Goal: Information Seeking & Learning: Compare options

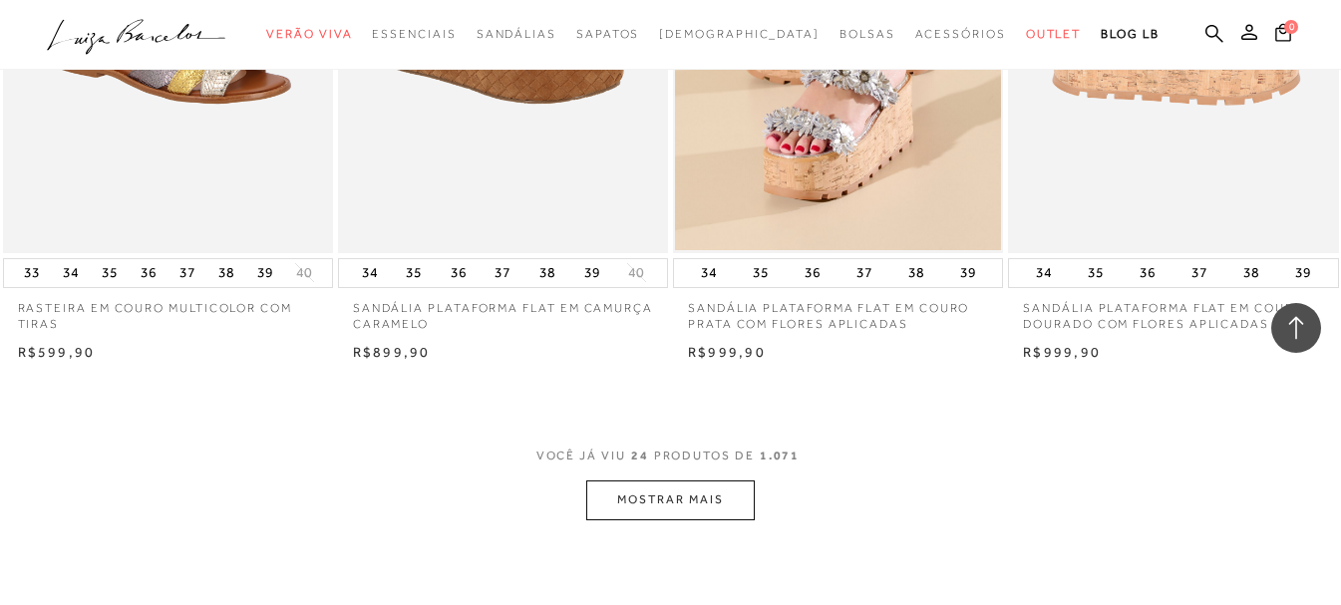
scroll to position [3888, 0]
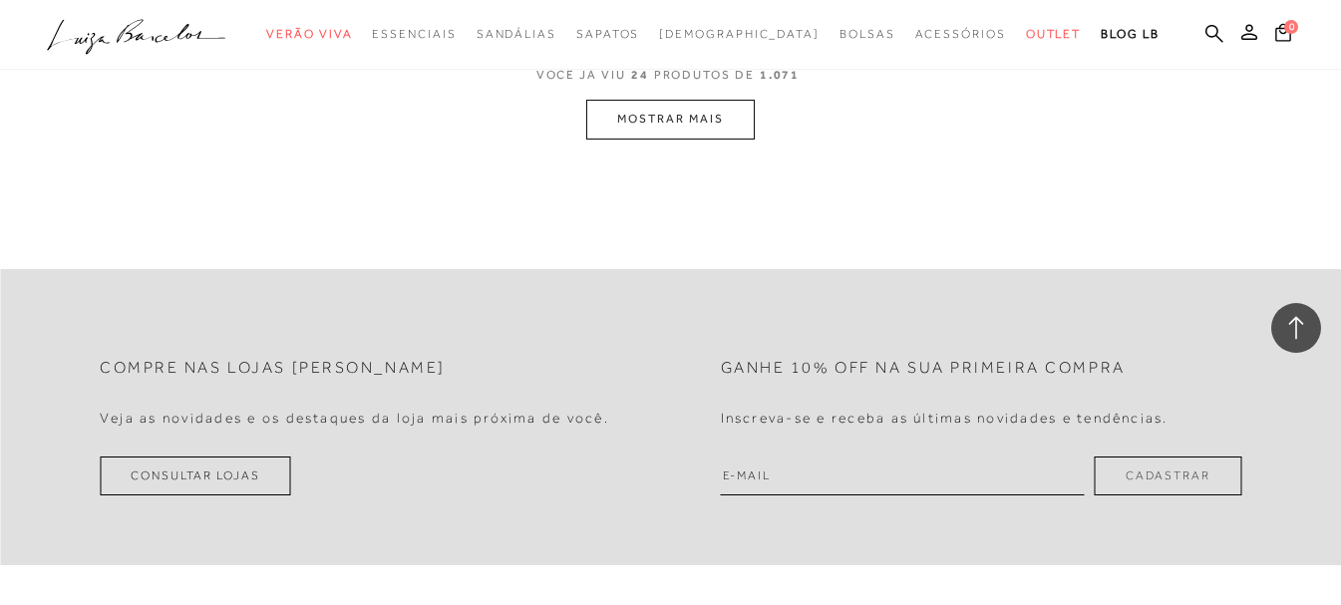
click at [721, 117] on button "MOSTRAR MAIS" at bounding box center [669, 119] width 167 height 39
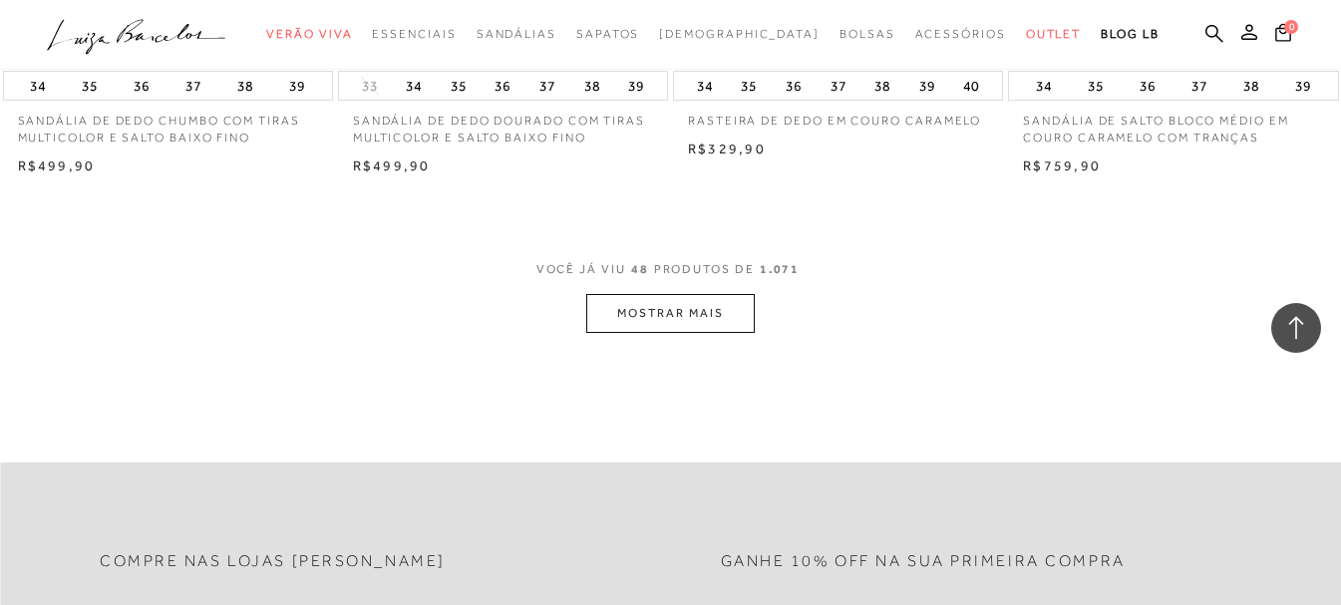
scroll to position [7240, 0]
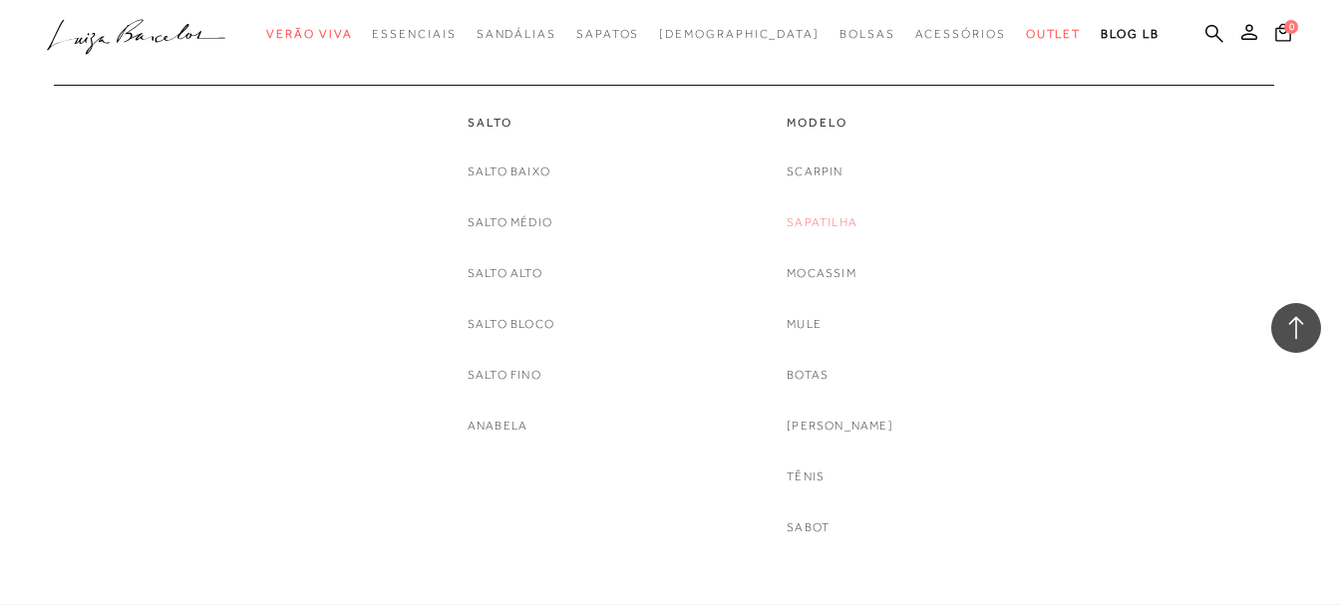
click at [838, 218] on link "Sapatilha" at bounding box center [822, 222] width 71 height 21
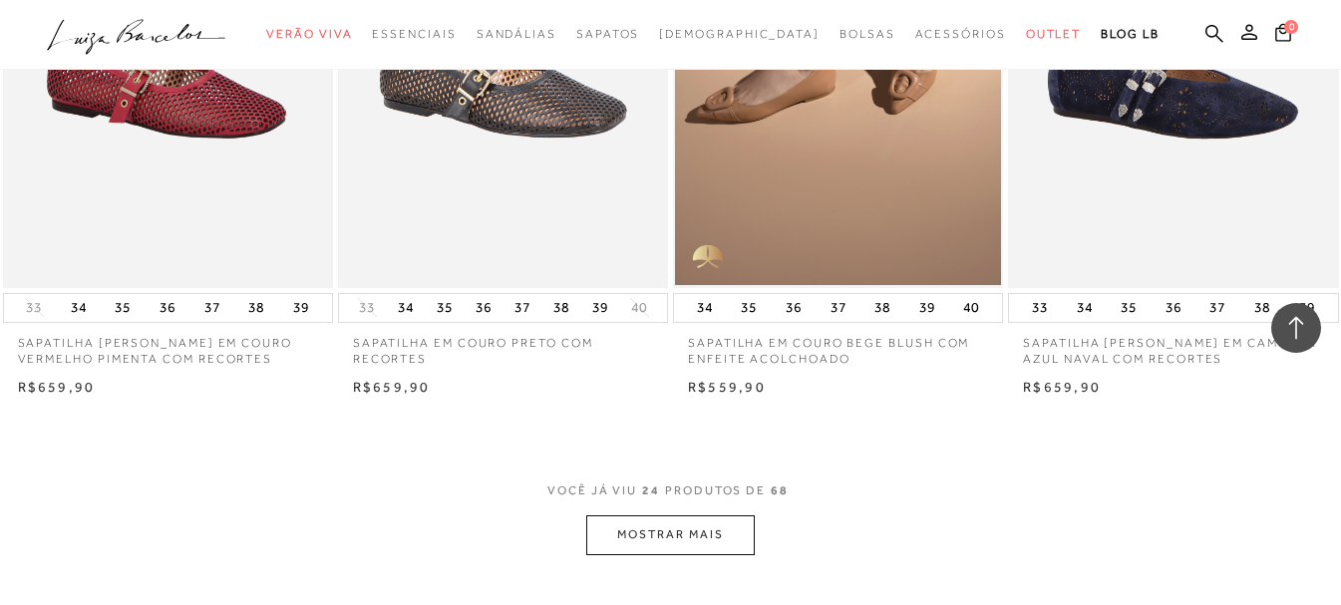
scroll to position [3489, 0]
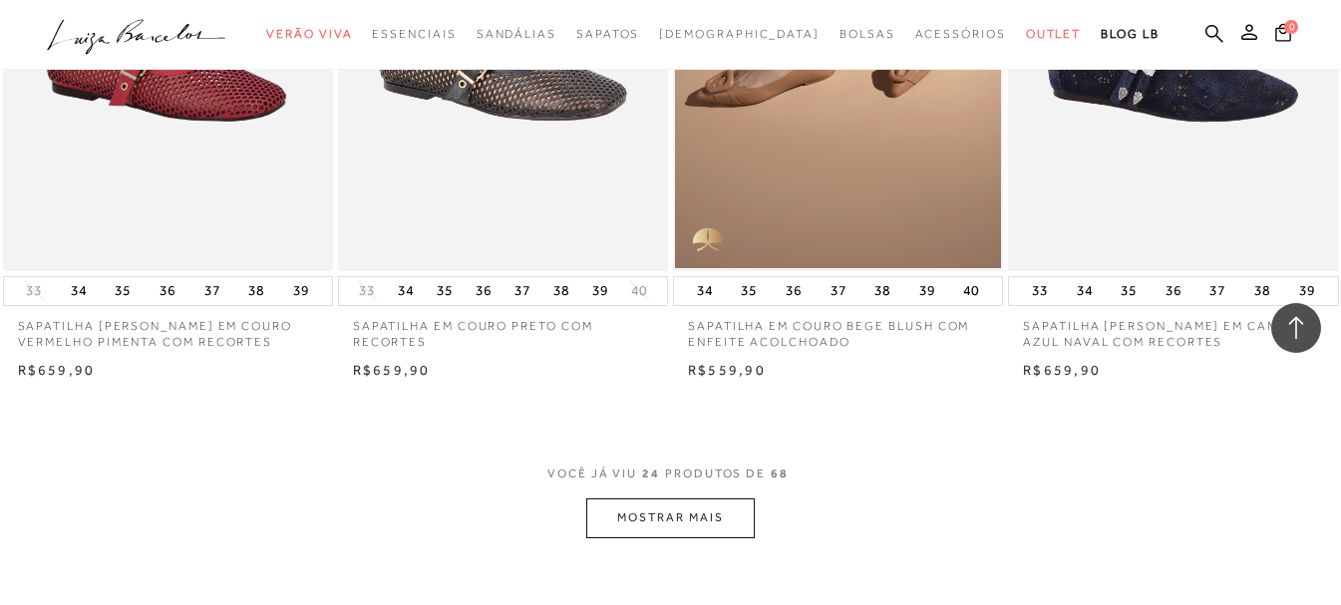
click at [617, 512] on button "MOSTRAR MAIS" at bounding box center [669, 517] width 167 height 39
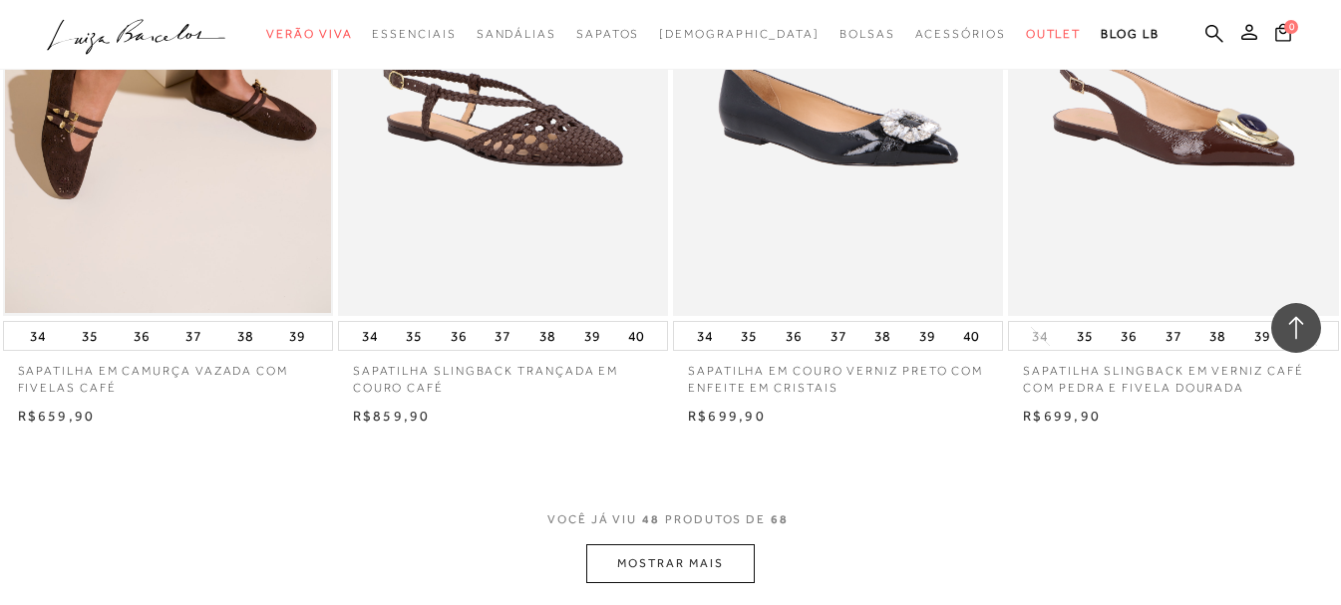
scroll to position [7277, 0]
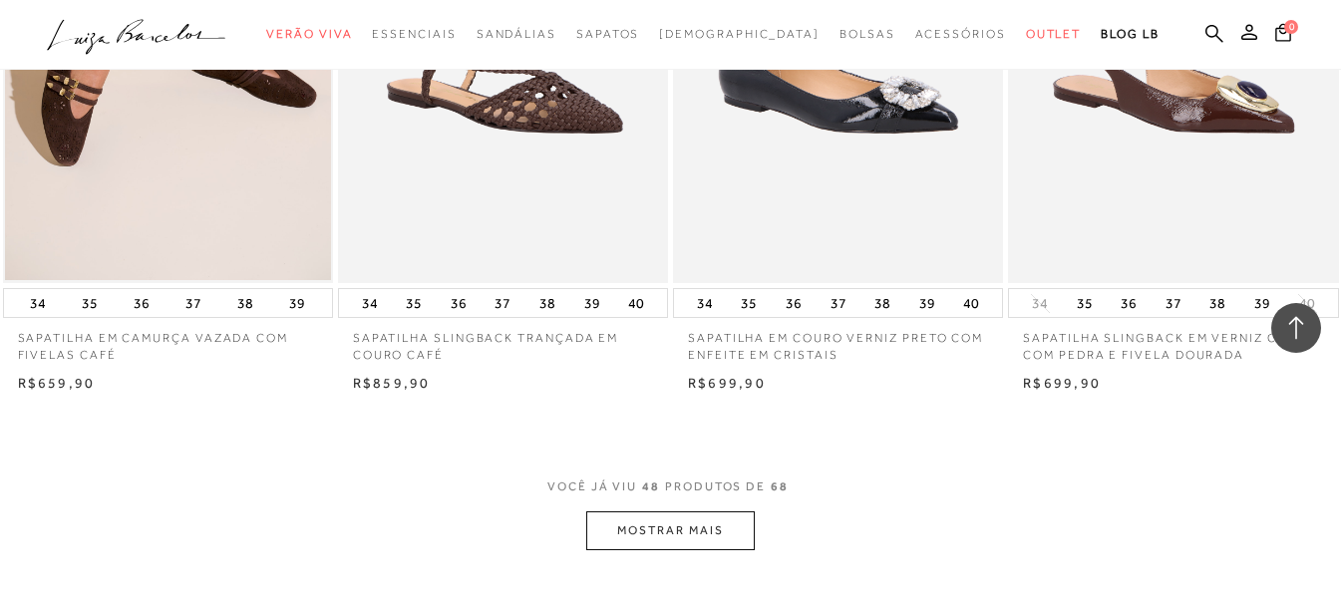
click at [630, 532] on button "MOSTRAR MAIS" at bounding box center [669, 530] width 167 height 39
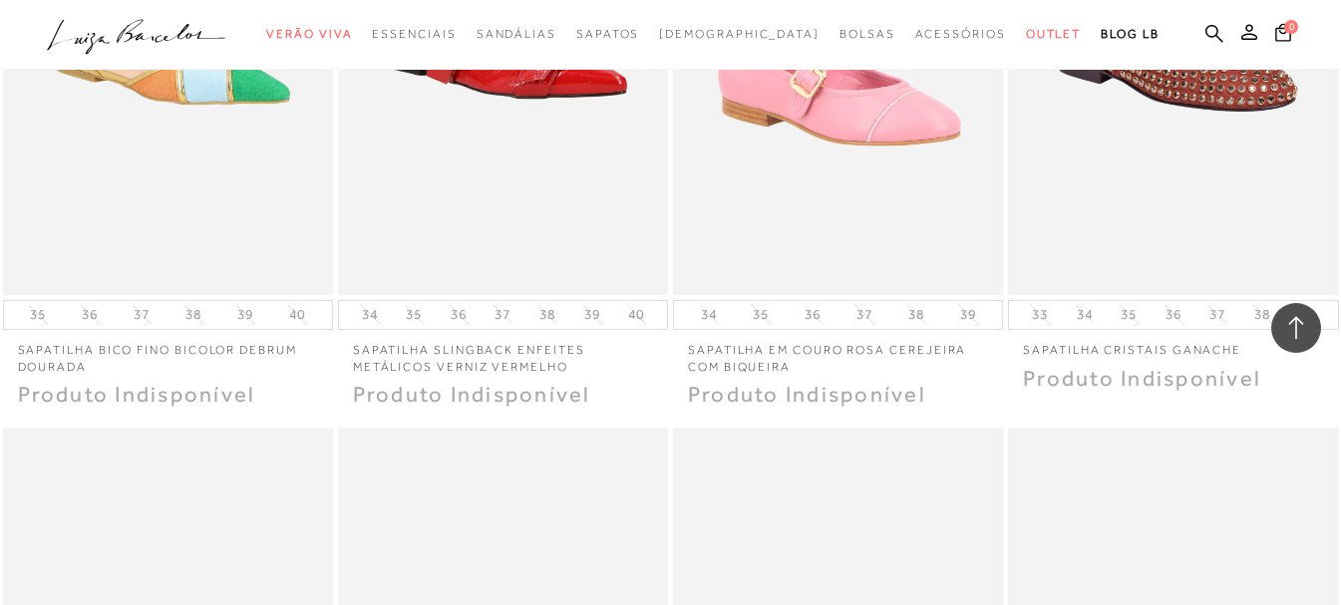
scroll to position [10267, 0]
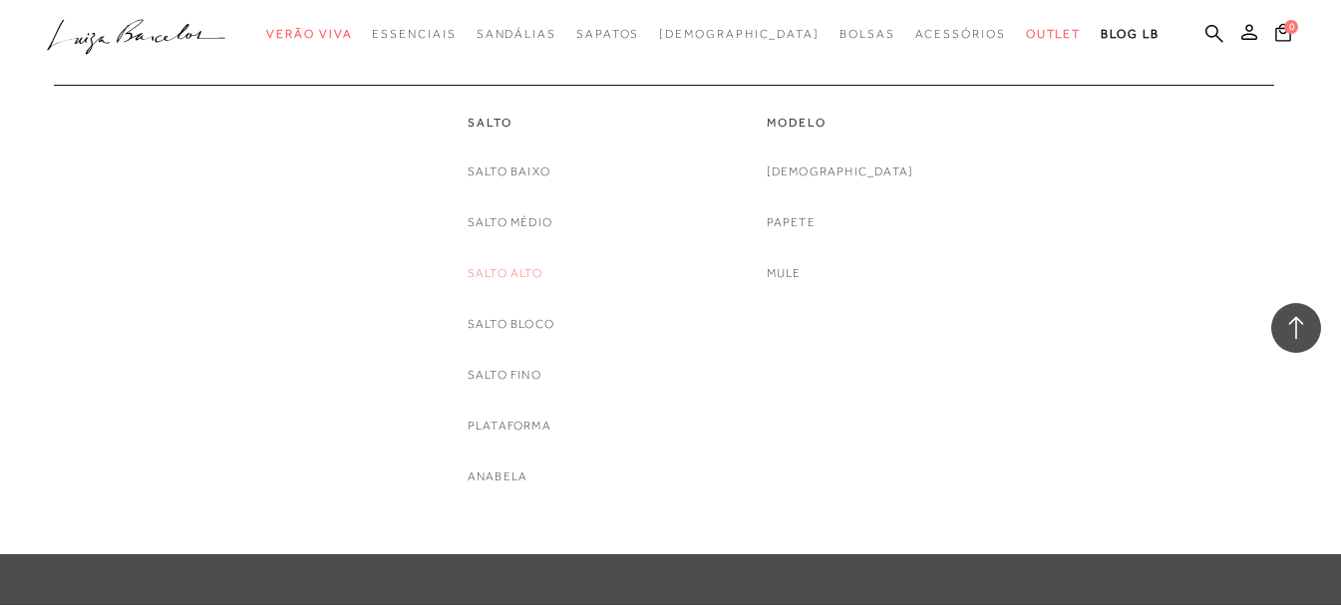
click at [528, 271] on link "Salto Alto" at bounding box center [505, 273] width 75 height 21
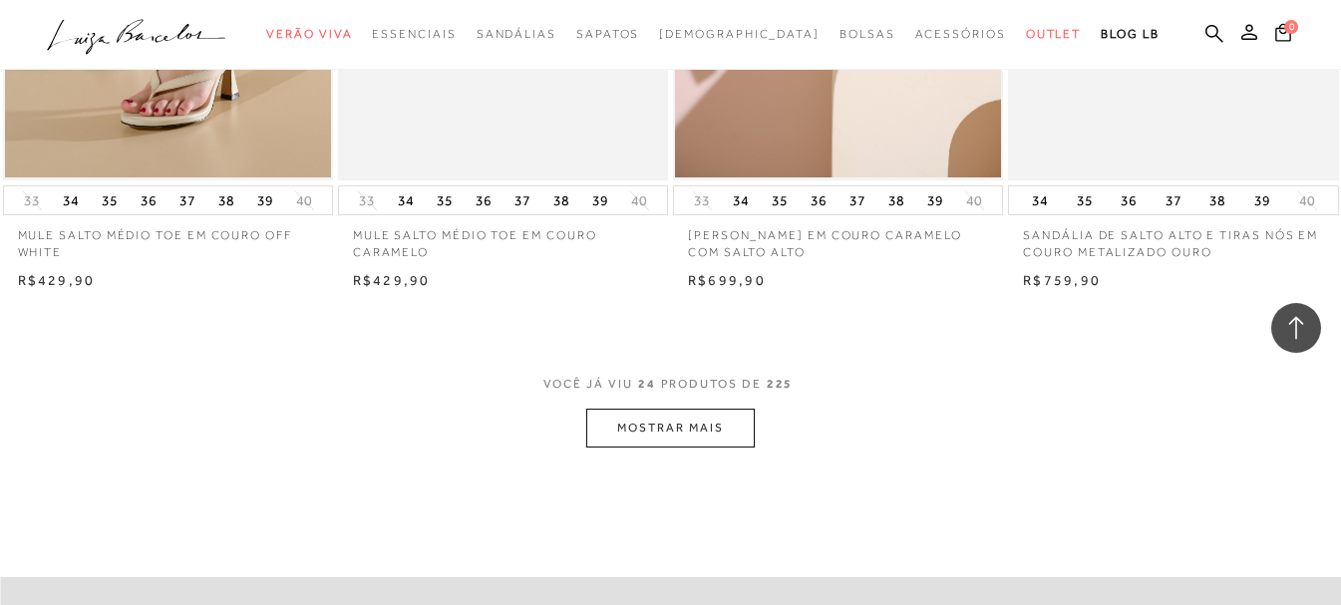
scroll to position [3688, 0]
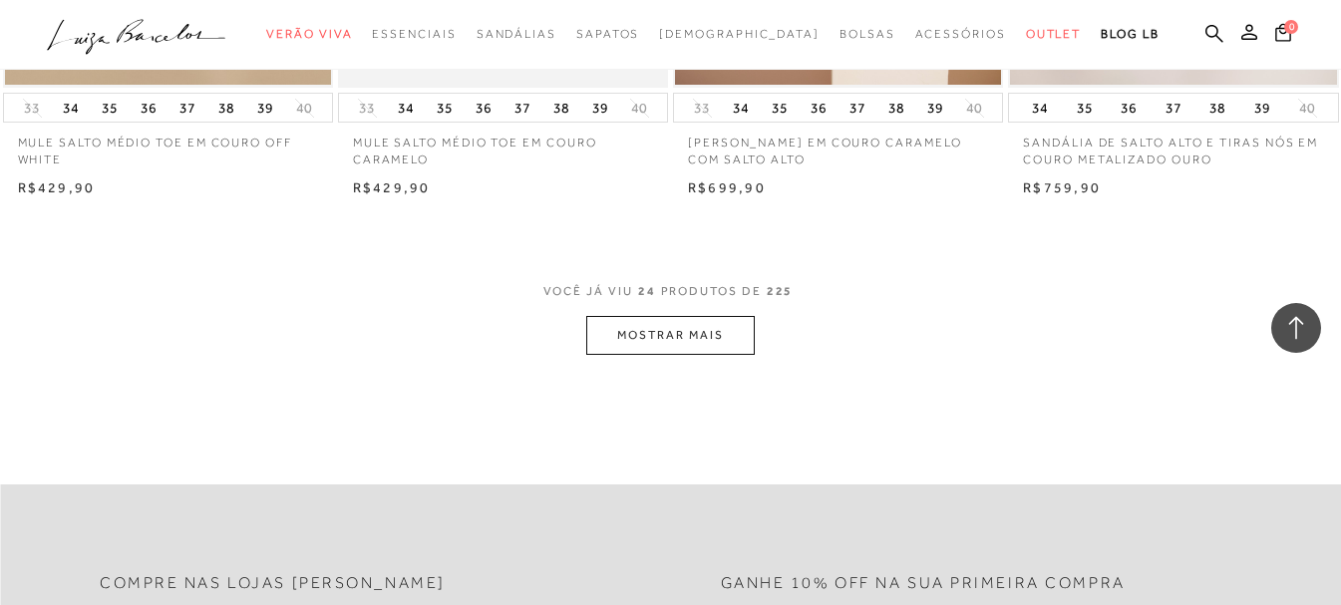
click at [687, 336] on button "MOSTRAR MAIS" at bounding box center [669, 335] width 167 height 39
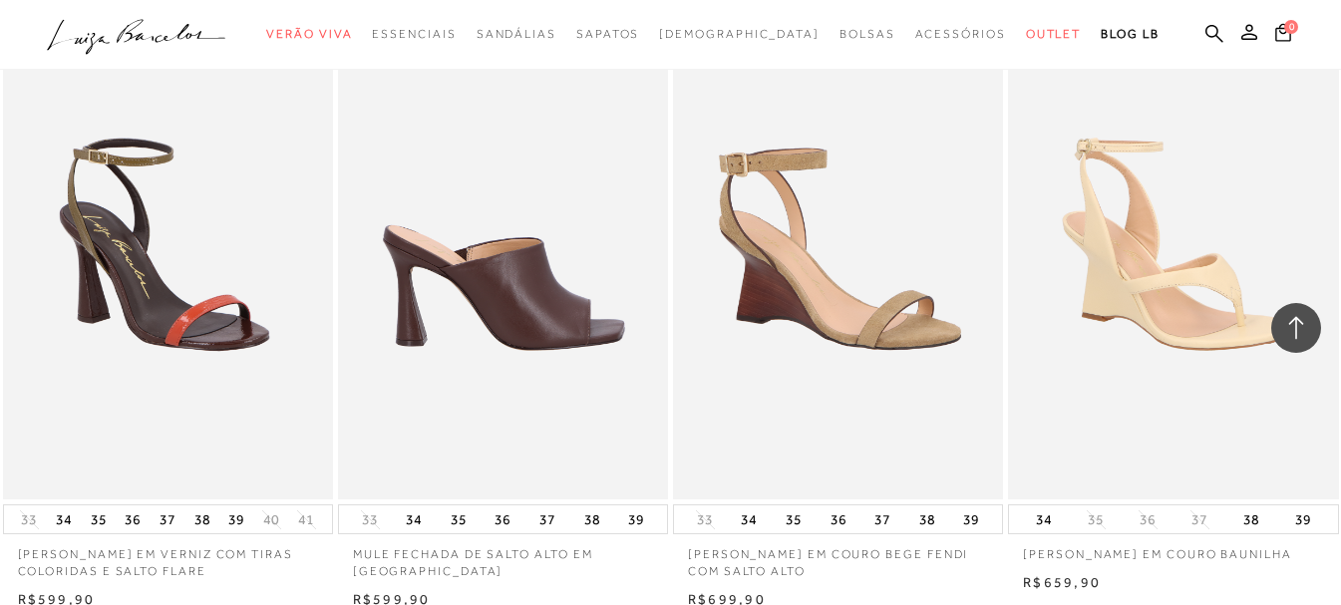
scroll to position [7576, 0]
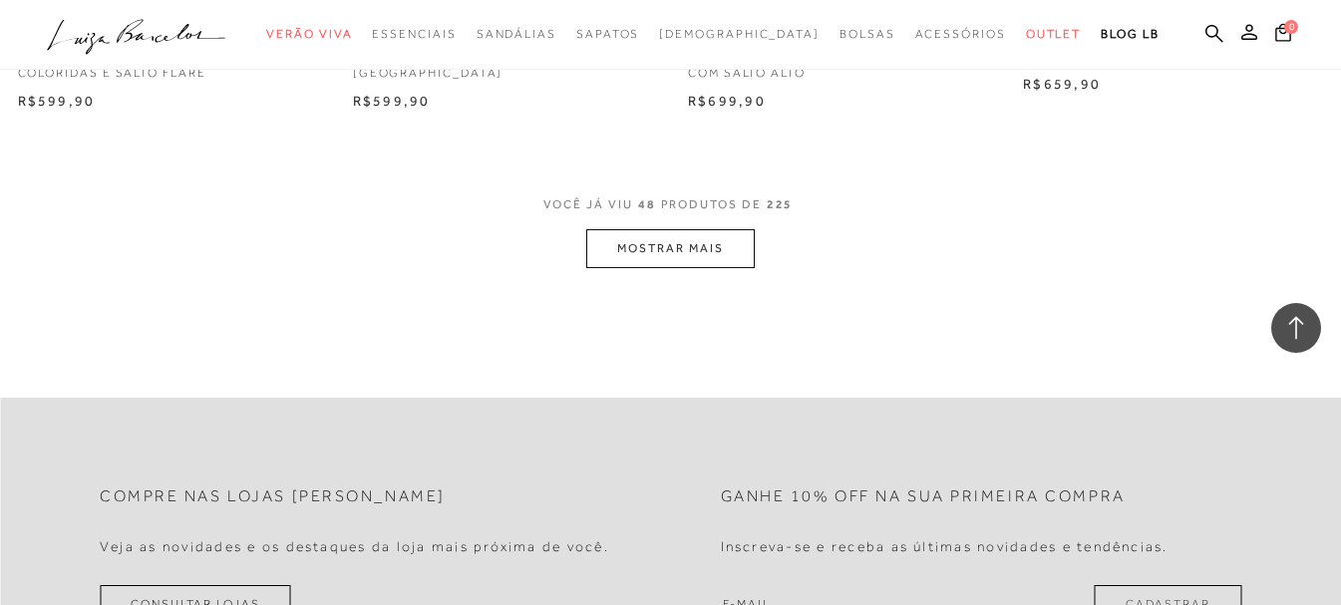
click at [686, 259] on button "MOSTRAR MAIS" at bounding box center [669, 248] width 167 height 39
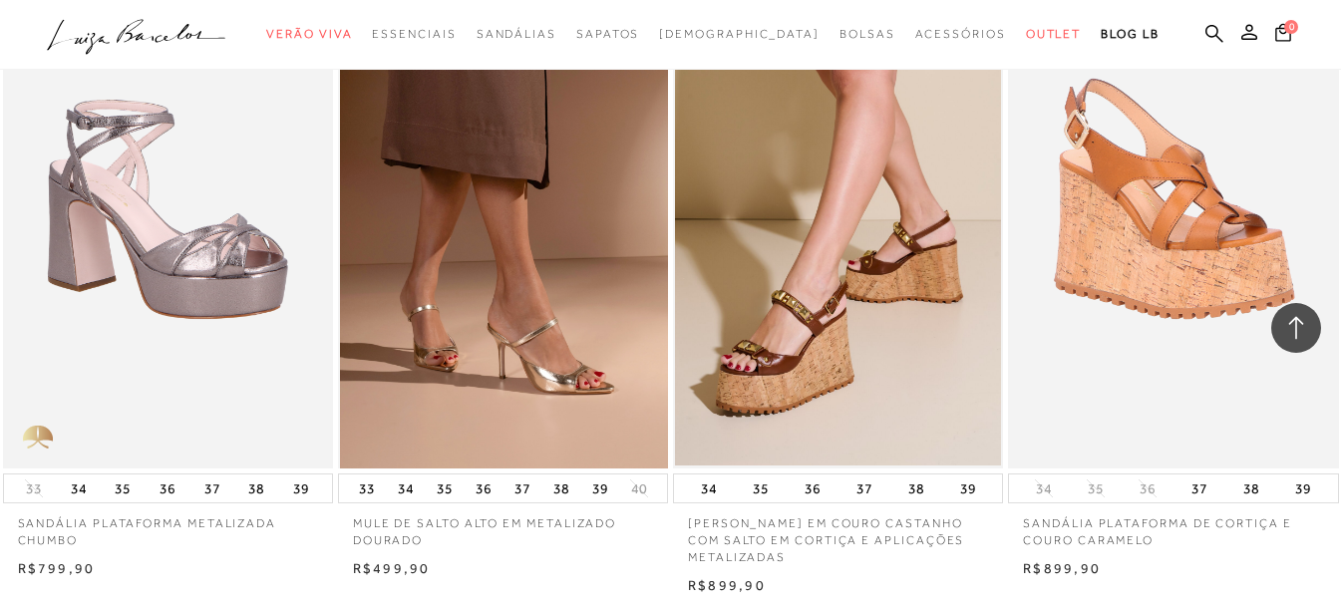
scroll to position [10965, 0]
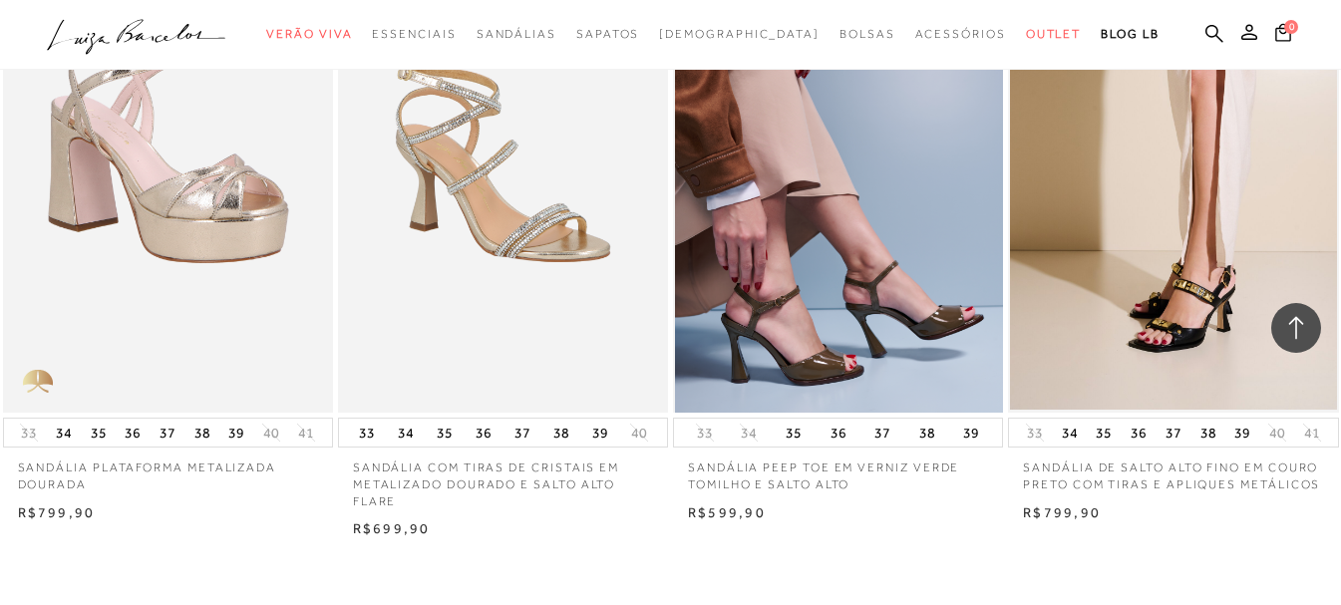
click at [749, 296] on img at bounding box center [839, 164] width 328 height 495
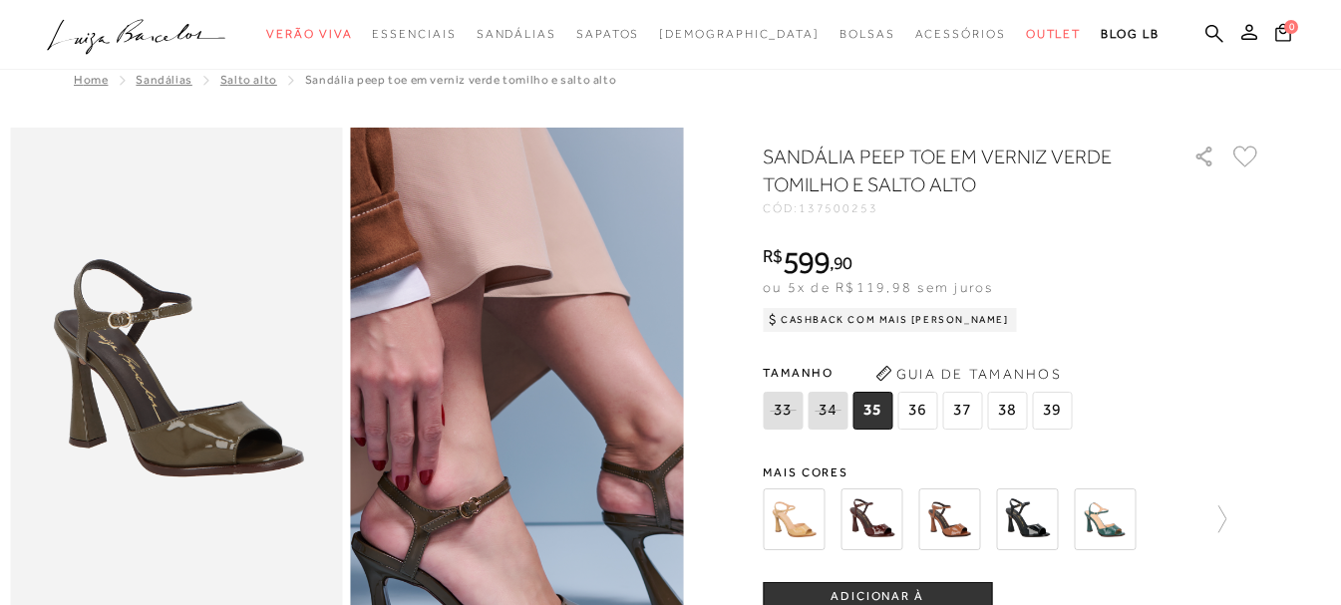
scroll to position [299, 0]
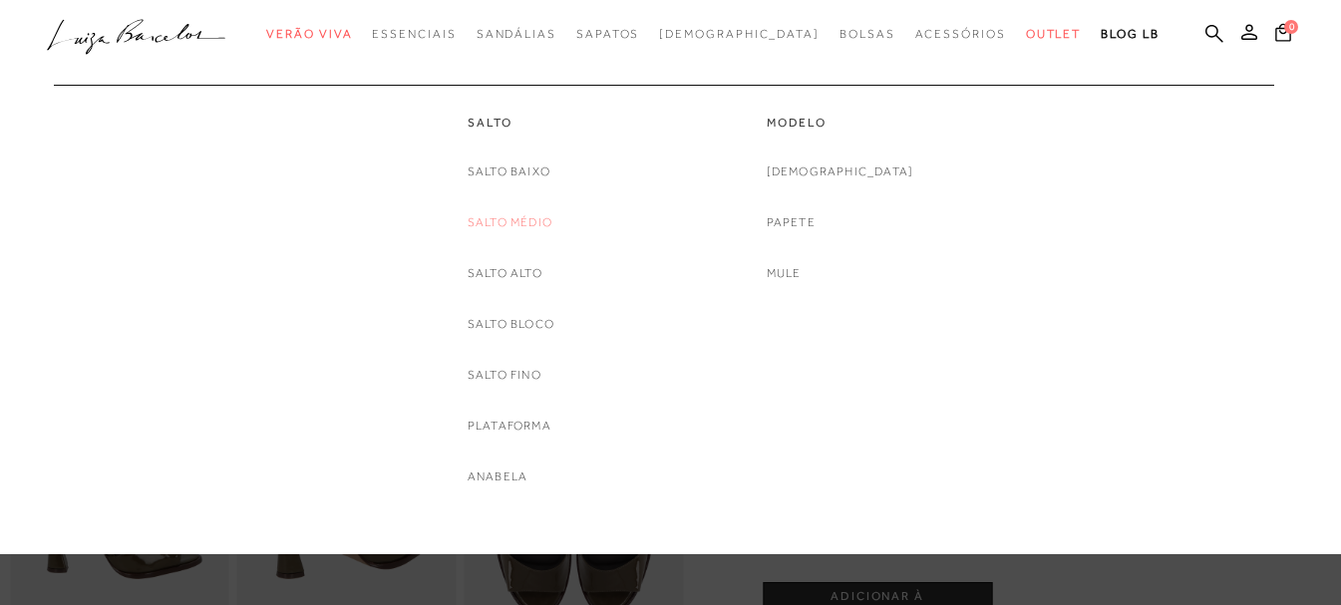
click at [523, 217] on link "Salto Médio" at bounding box center [510, 222] width 85 height 21
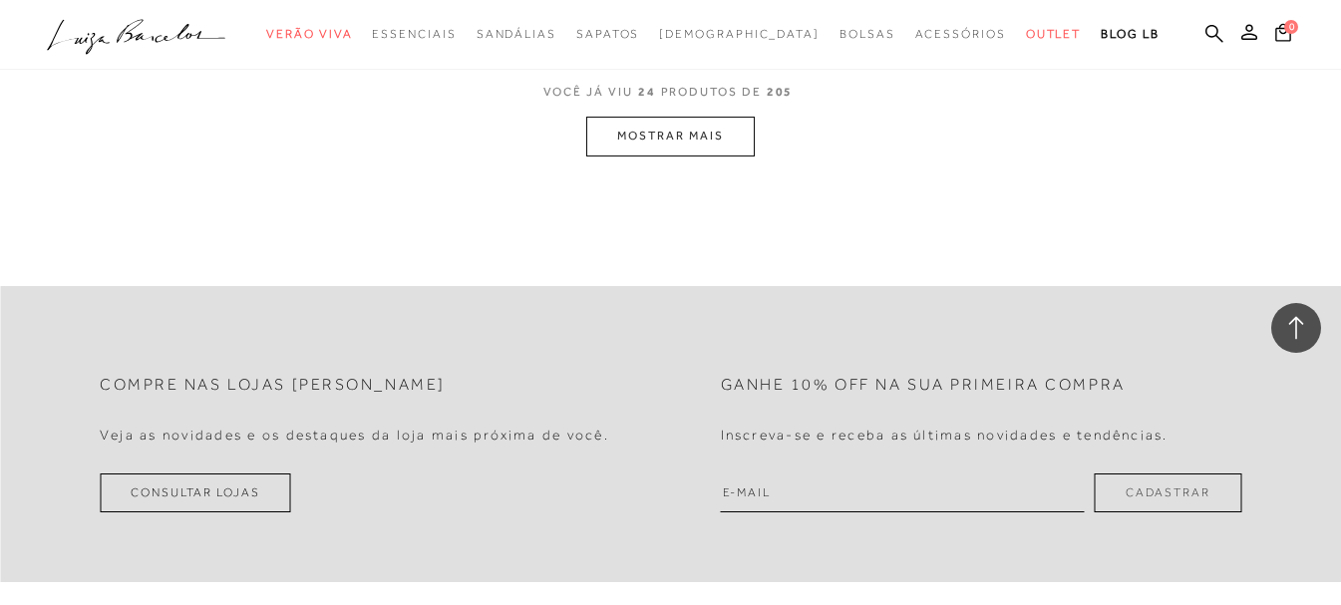
scroll to position [3788, 0]
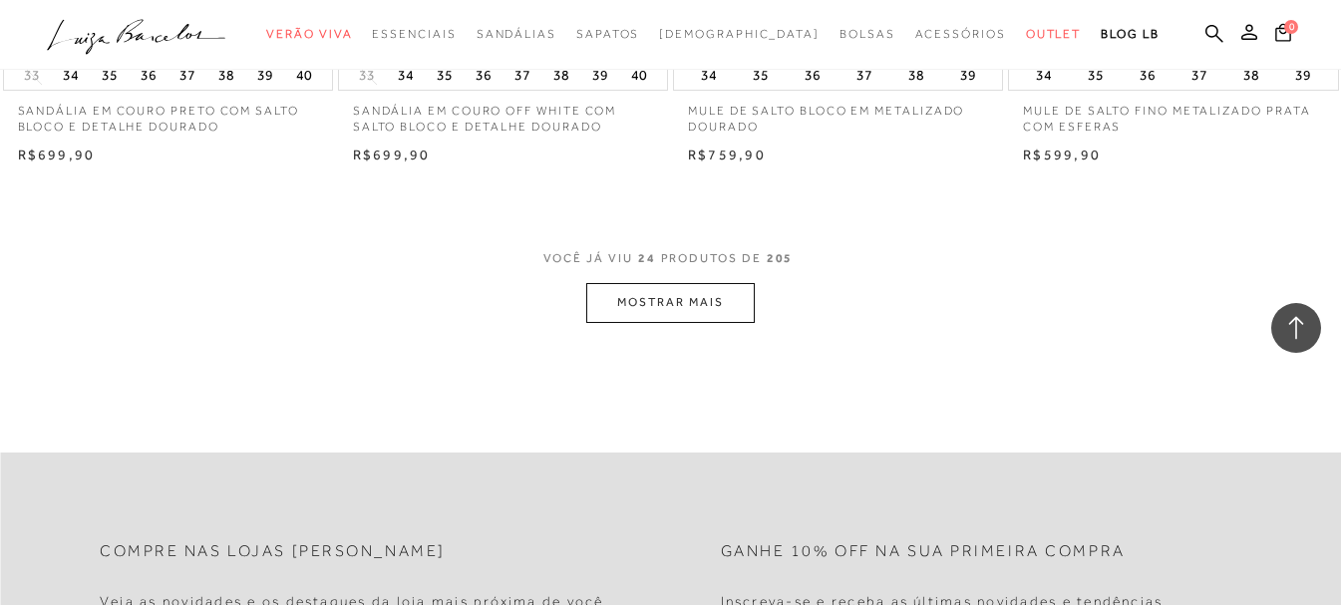
click at [611, 283] on button "MOSTRAR MAIS" at bounding box center [669, 302] width 167 height 39
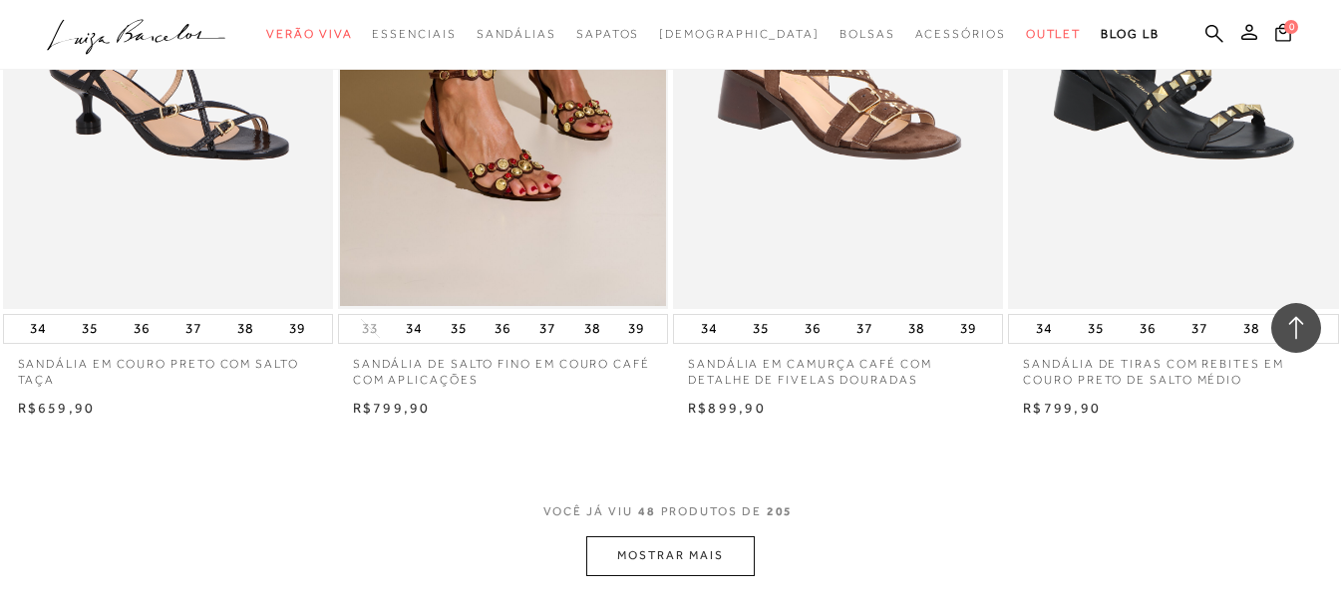
scroll to position [7576, 0]
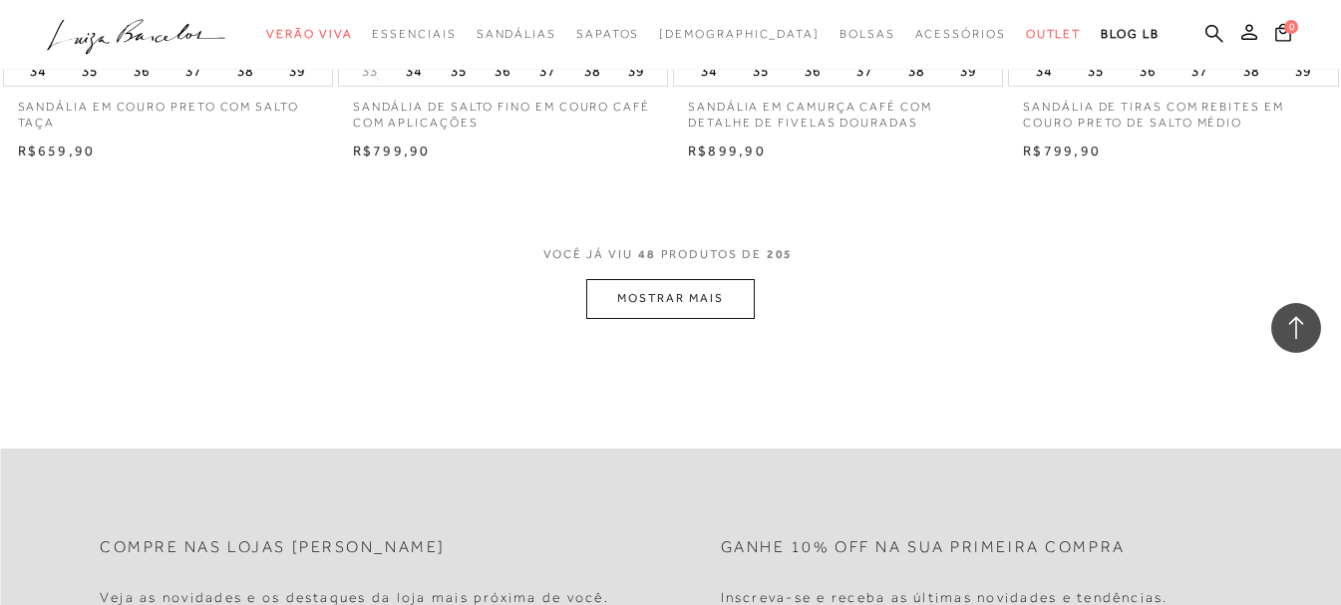
click at [676, 284] on button "MOSTRAR MAIS" at bounding box center [669, 298] width 167 height 39
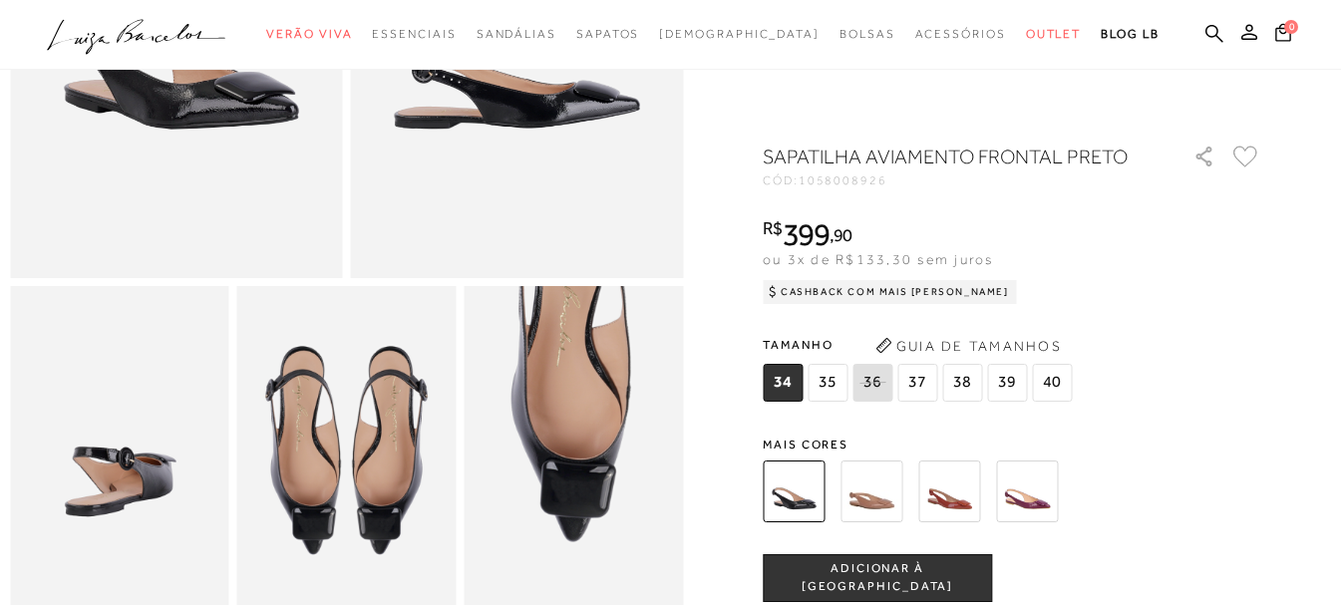
click at [616, 409] on img at bounding box center [573, 450] width 219 height 329
click at [83, 414] on img at bounding box center [119, 450] width 219 height 329
click at [877, 499] on img at bounding box center [871, 492] width 62 height 62
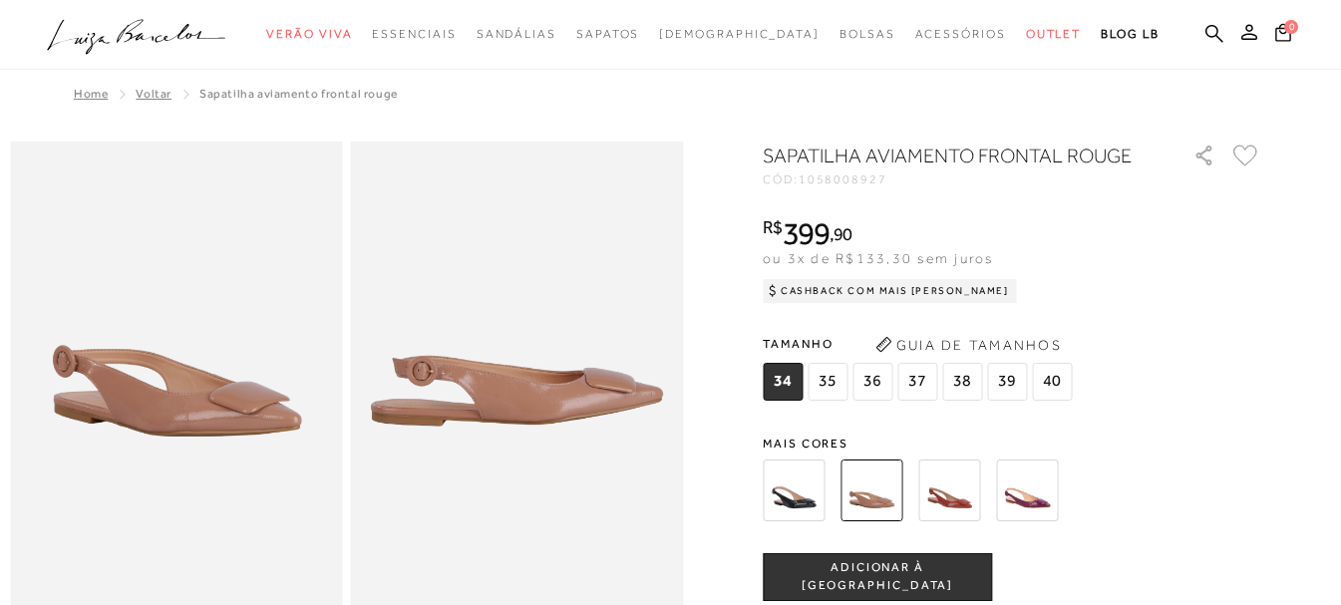
click at [962, 488] on img at bounding box center [949, 491] width 62 height 62
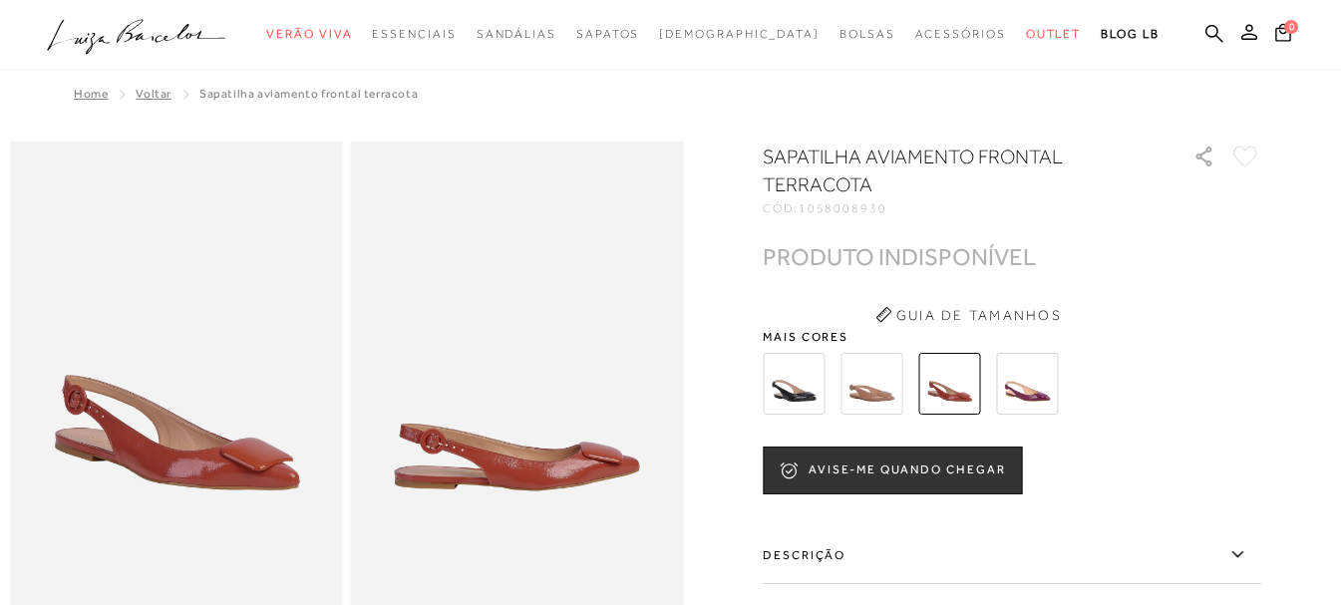
click at [1023, 398] on img at bounding box center [1027, 384] width 62 height 62
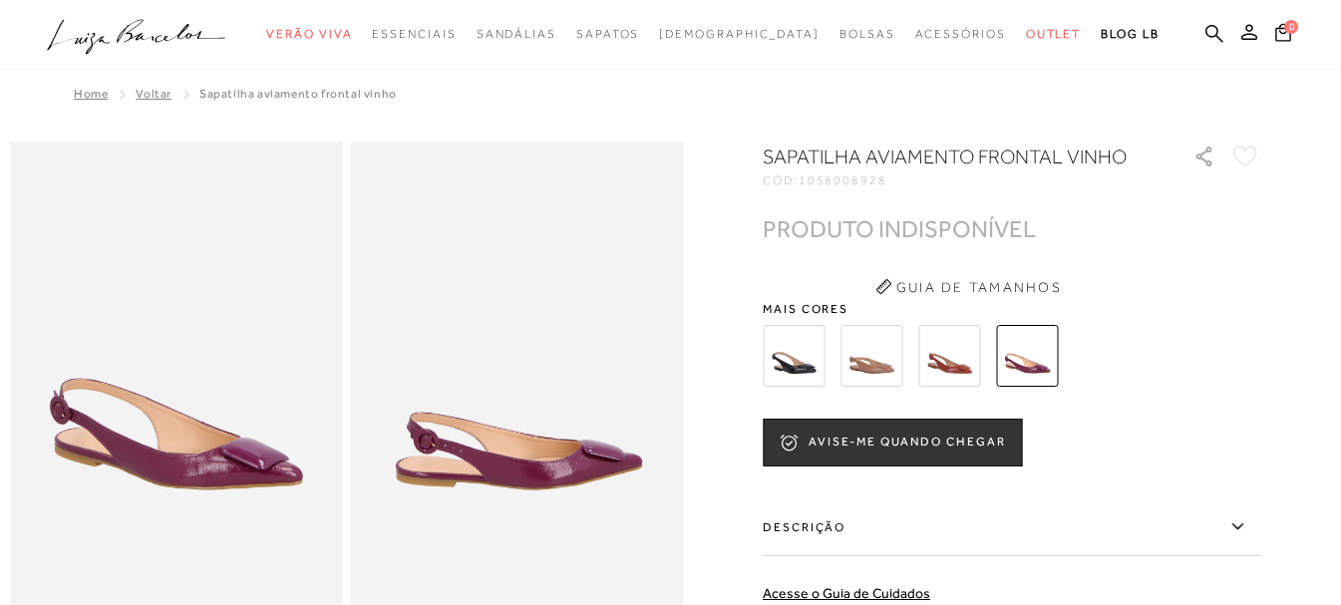
click at [803, 362] on img at bounding box center [794, 356] width 62 height 62
